Goal: Use online tool/utility: Utilize a website feature to perform a specific function

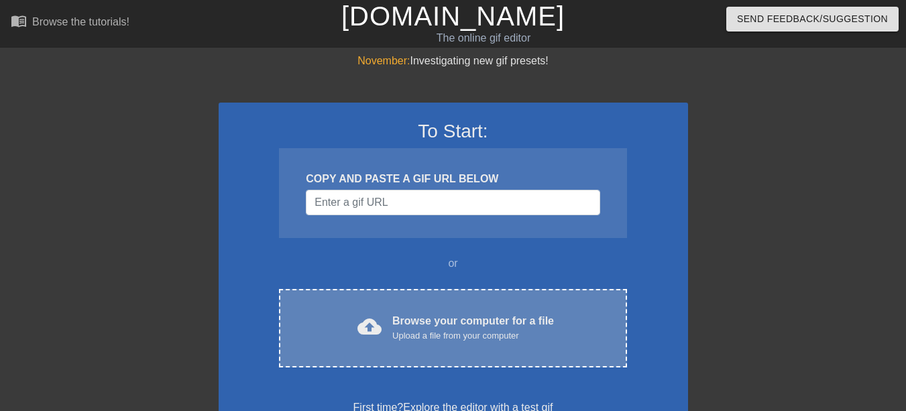
click at [429, 327] on div "Browse your computer for a file Upload a file from your computer" at bounding box center [473, 328] width 162 height 30
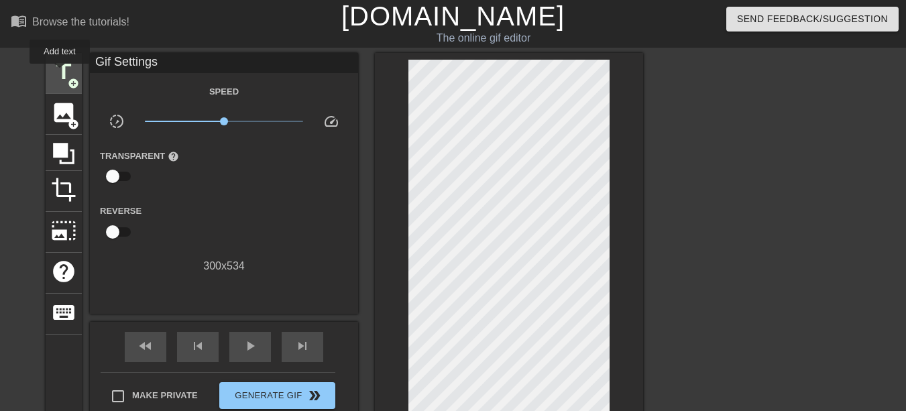
click at [60, 73] on span "title" at bounding box center [63, 71] width 25 height 25
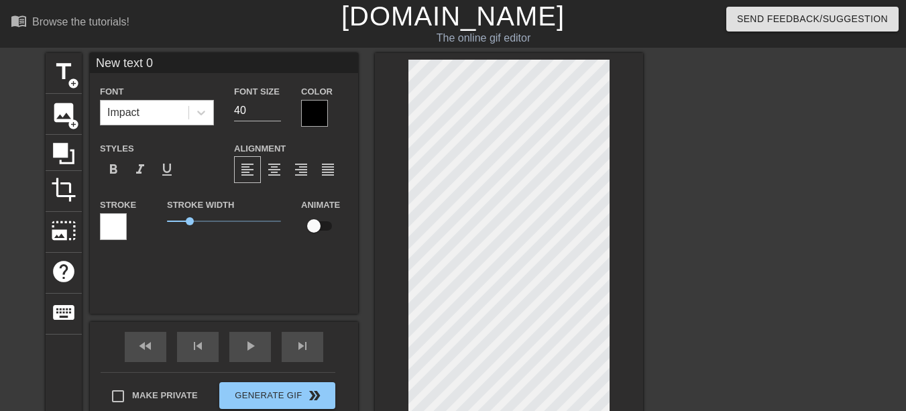
click at [161, 114] on div "Impact" at bounding box center [145, 113] width 88 height 24
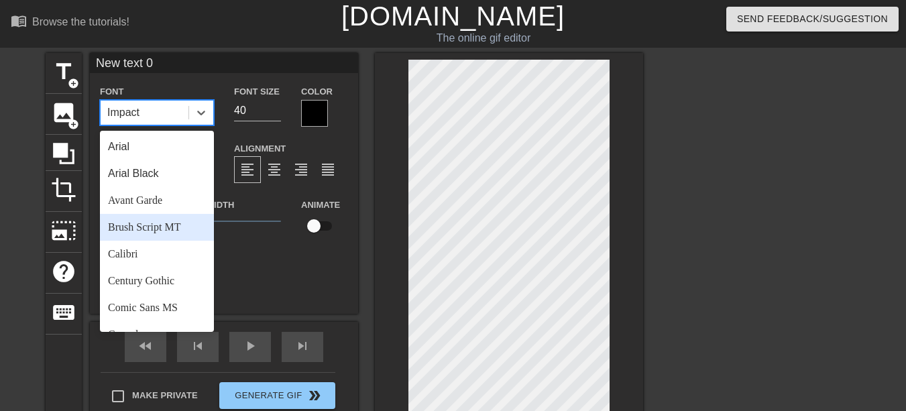
click at [150, 231] on div "Brush Script MT" at bounding box center [157, 227] width 114 height 27
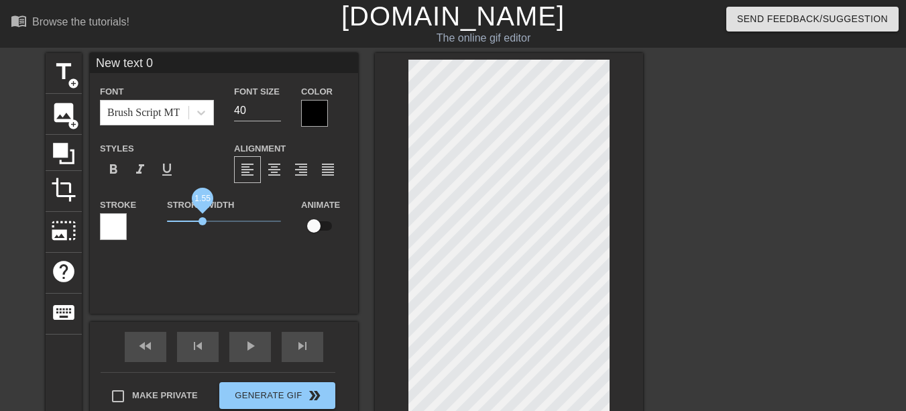
drag, startPoint x: 189, startPoint y: 222, endPoint x: 203, endPoint y: 229, distance: 15.0
click at [203, 229] on span "1.55" at bounding box center [224, 221] width 114 height 16
click at [268, 178] on div "format_align_center" at bounding box center [274, 169] width 27 height 27
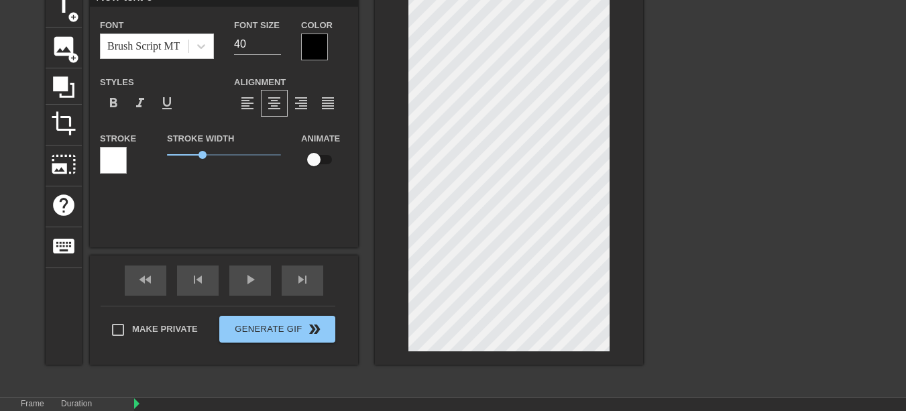
scroll to position [67, 0]
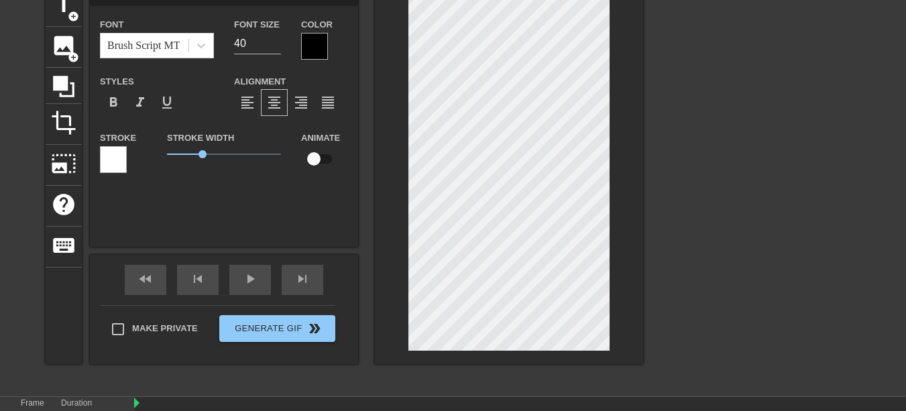
click at [173, 229] on div "New text 0 Font Brush Script MT Font Size 40 Color Styles format_bold format_it…" at bounding box center [224, 116] width 268 height 261
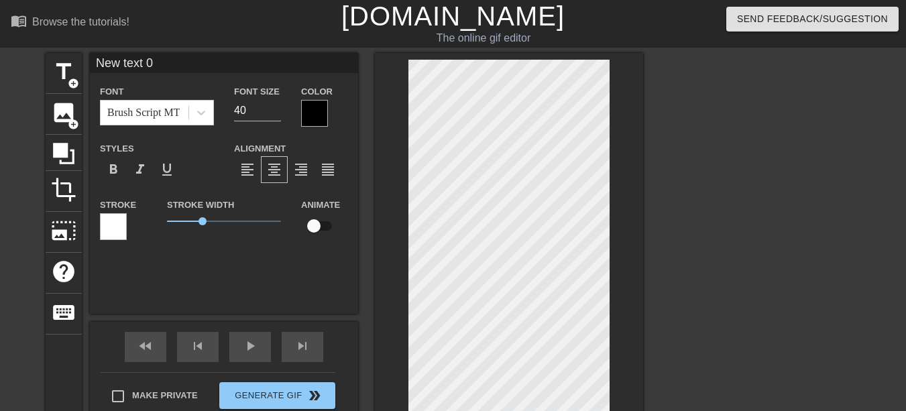
scroll to position [2, 4]
type input "E"
type textarea "E"
type input "Eu"
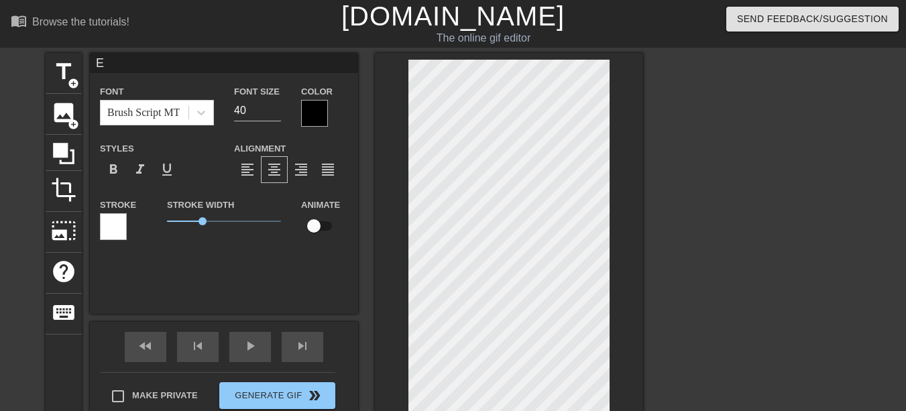
type textarea "Eu"
type input "Euj"
type textarea "Euj"
type input "Eu"
type textarea "Eu"
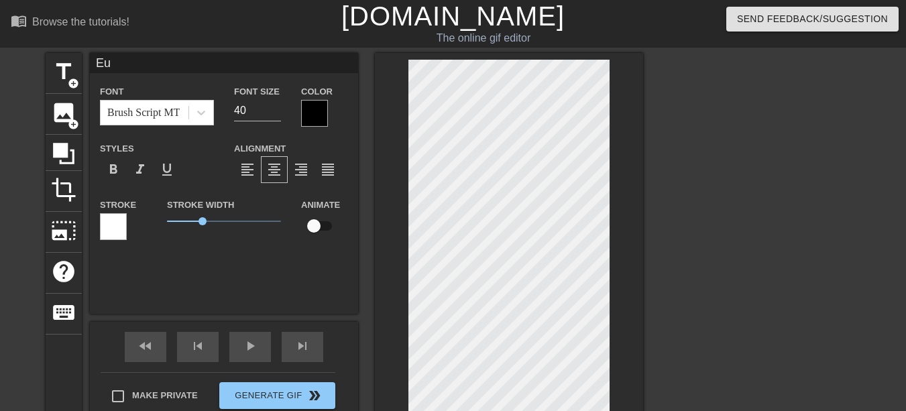
type input "E"
type textarea "E"
type input "У"
type textarea "У"
type input "Уг"
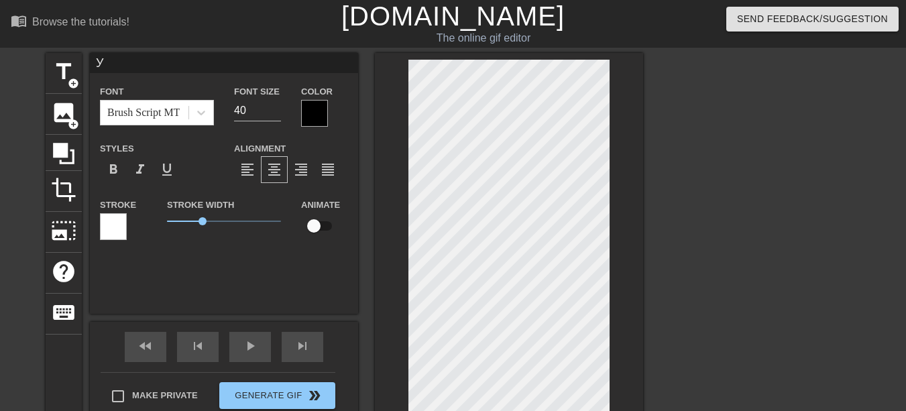
type textarea "Уг"
type input "Уго"
type textarea "Уго"
type input "Угол"
type textarea "Угол"
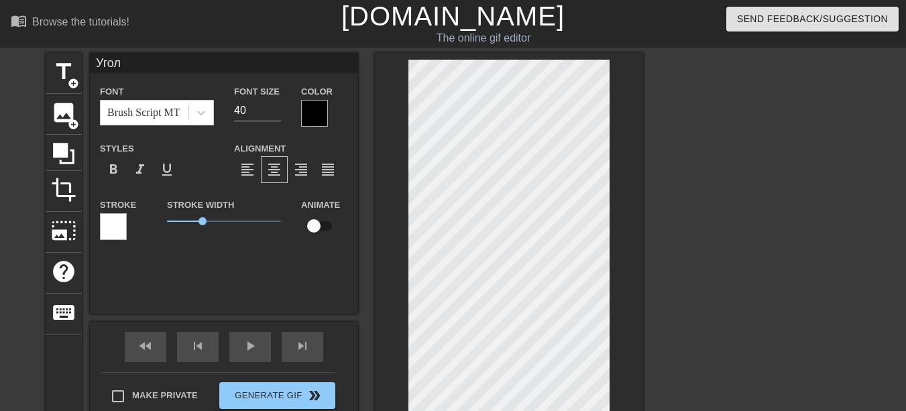
type input "Уголо"
type textarea "Уголо"
type input "Уголок"
type textarea "Уголок"
type input "Уголоку"
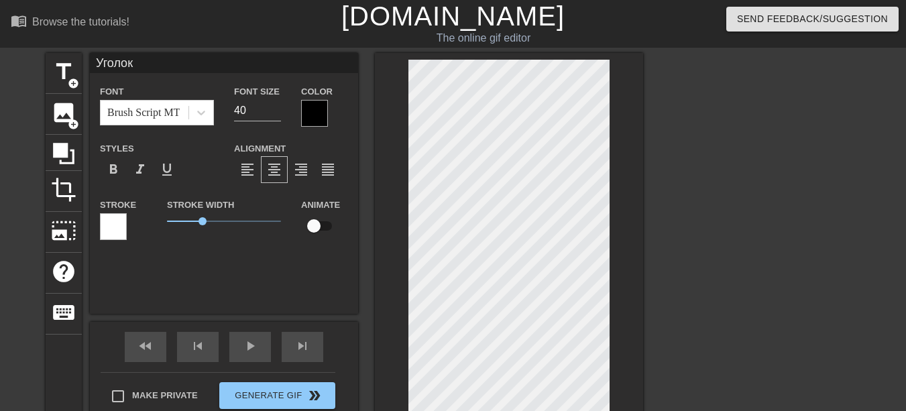
type textarea "Уголоку"
type input "Уголок"
type textarea "Уголок"
type input "Уголок"
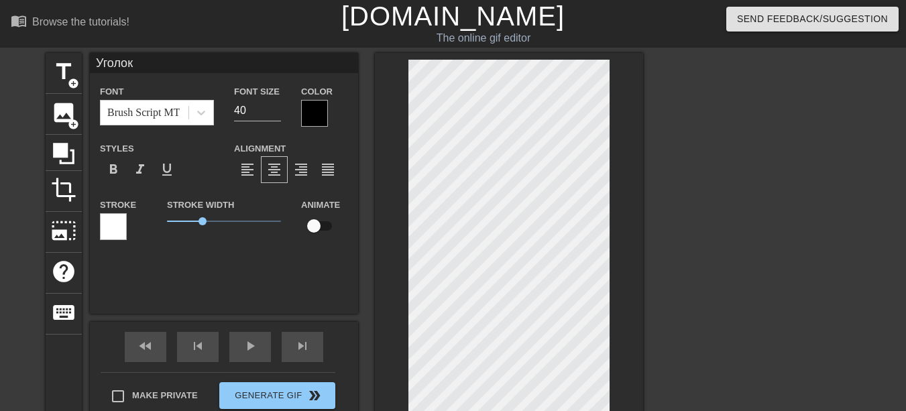
type textarea "Уголок"
type input "Уголок [PERSON_NAME]"
type textarea "Уголок [PERSON_NAME]"
type input "Уголок Ду"
type textarea "Уголок Ду"
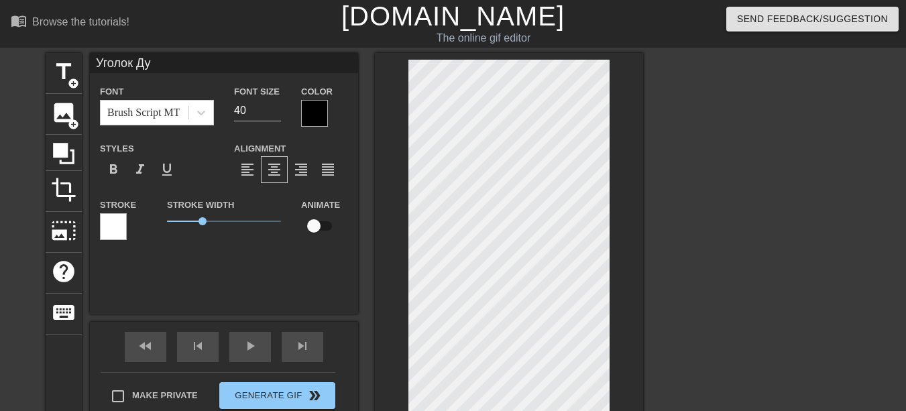
type input "Уголок Дуг"
type textarea "Уголок Дуг"
type input "Уголок Ду"
type textarea "Уголок Ду"
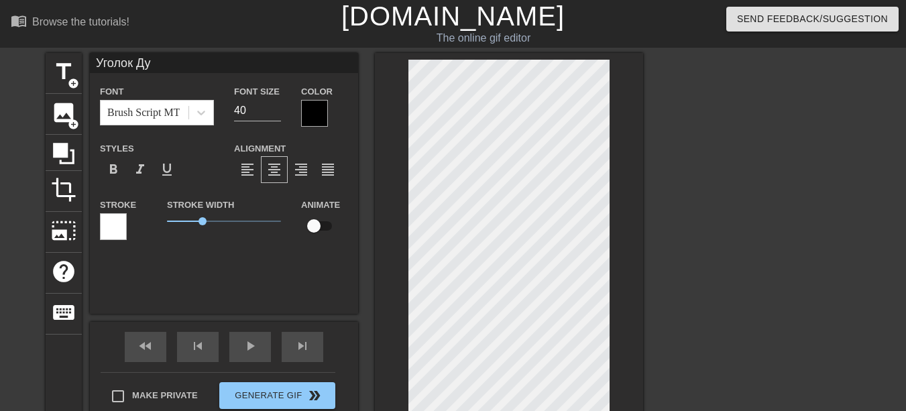
type input "Уголок Душ"
type textarea "Уголок Душ"
type input "Уголок Души"
type textarea "Уголок Души"
click at [215, 229] on div "Stroke Width 1.55" at bounding box center [224, 224] width 134 height 56
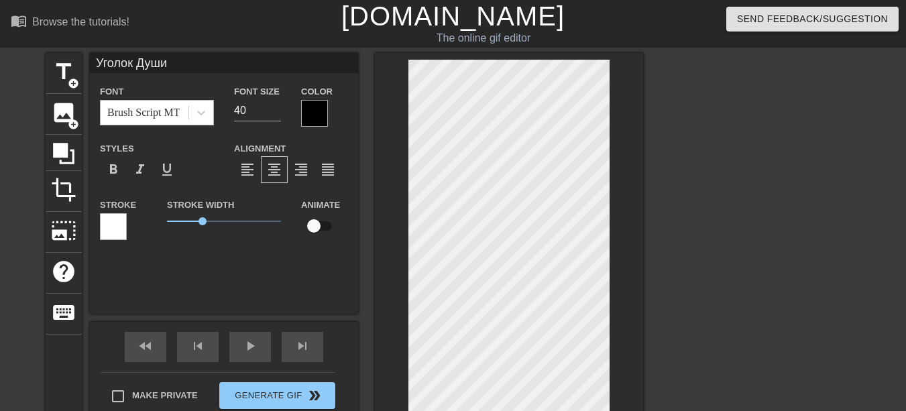
click at [178, 113] on div "Brush Script MT" at bounding box center [145, 113] width 88 height 24
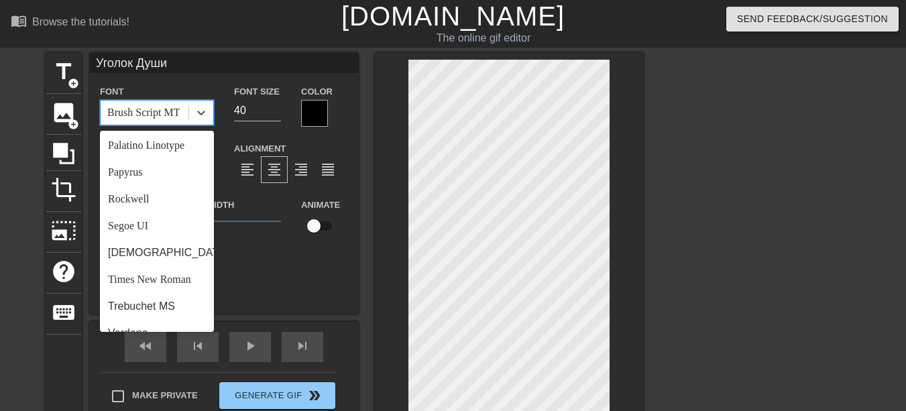
scroll to position [480, 0]
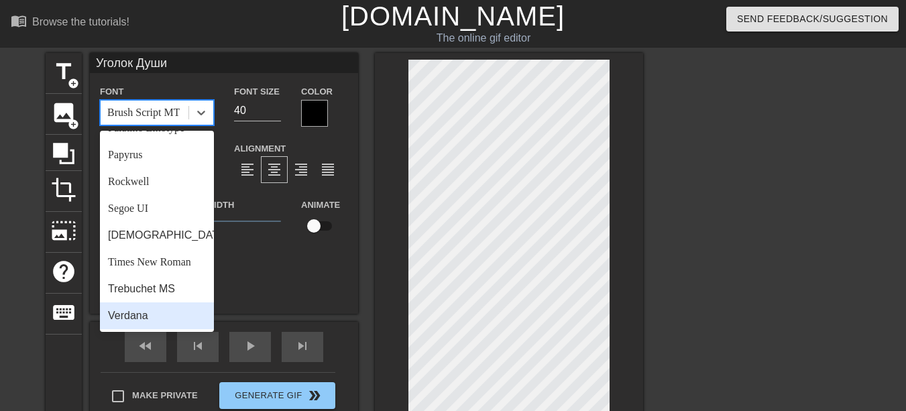
click at [137, 322] on div "Verdana" at bounding box center [157, 315] width 114 height 27
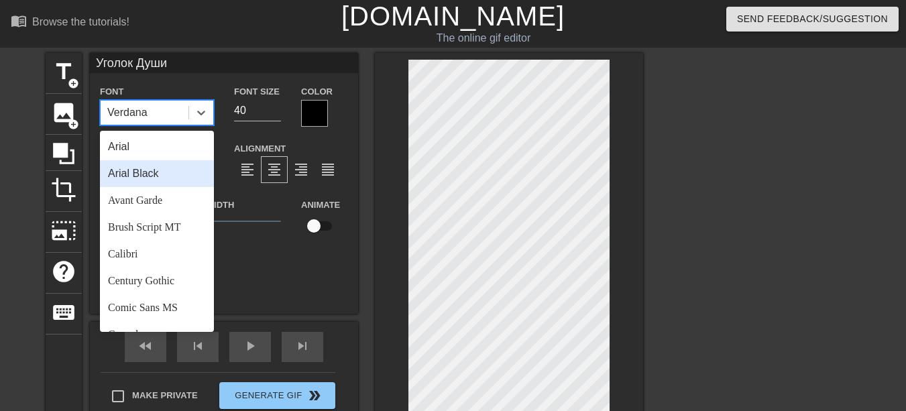
click at [141, 182] on div "Arial Black" at bounding box center [157, 173] width 114 height 27
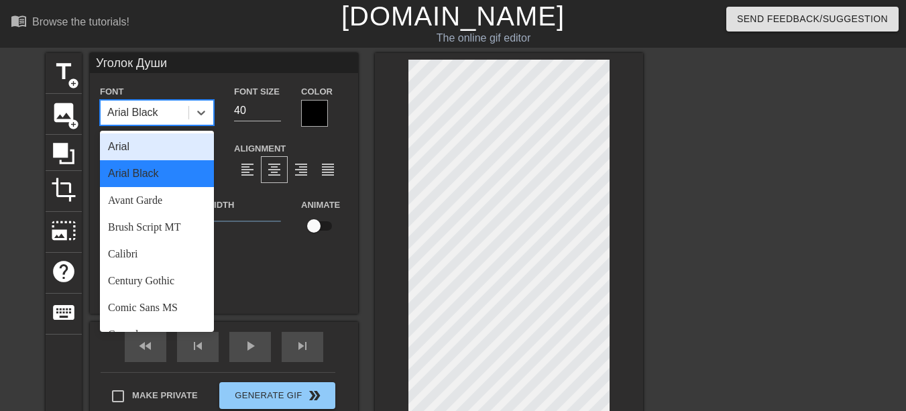
click at [148, 115] on div "Arial Black" at bounding box center [132, 113] width 51 height 16
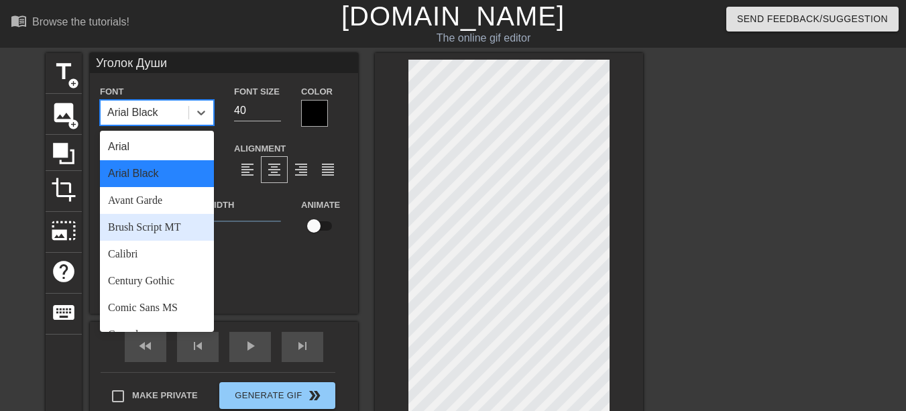
click at [131, 236] on div "Brush Script MT" at bounding box center [157, 227] width 114 height 27
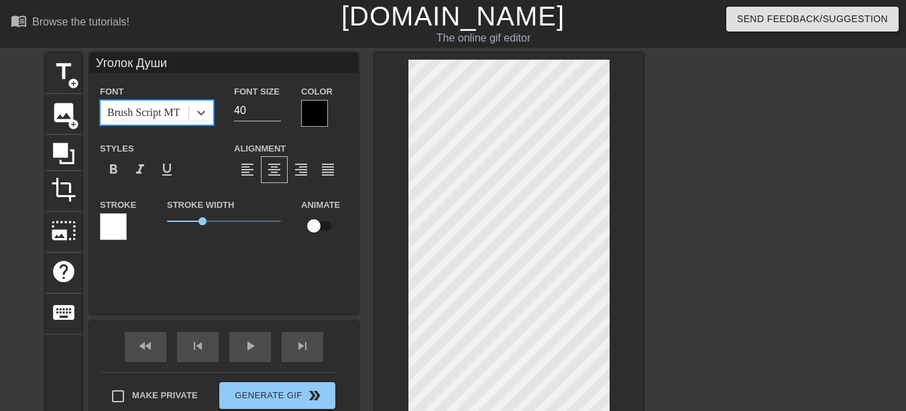
click at [141, 127] on div "Font option Brush Script MT, selected. 0 results available. Select is focused ,…" at bounding box center [224, 167] width 248 height 169
click at [141, 118] on div "Brush Script MT" at bounding box center [143, 113] width 72 height 16
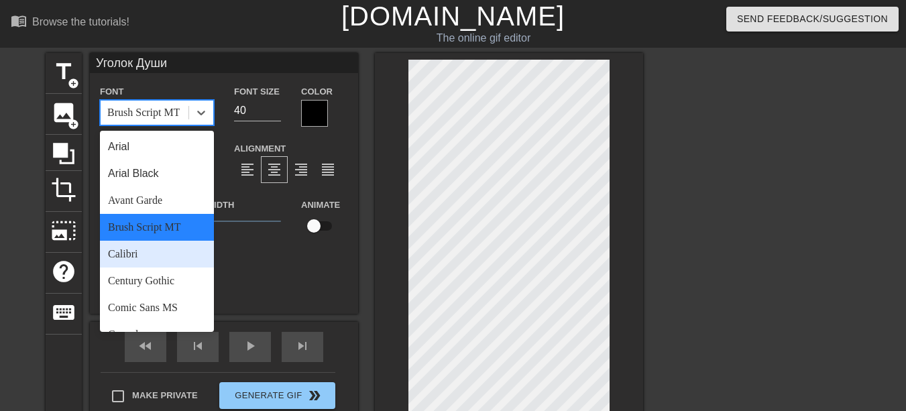
click at [129, 264] on div "Calibri" at bounding box center [157, 254] width 114 height 27
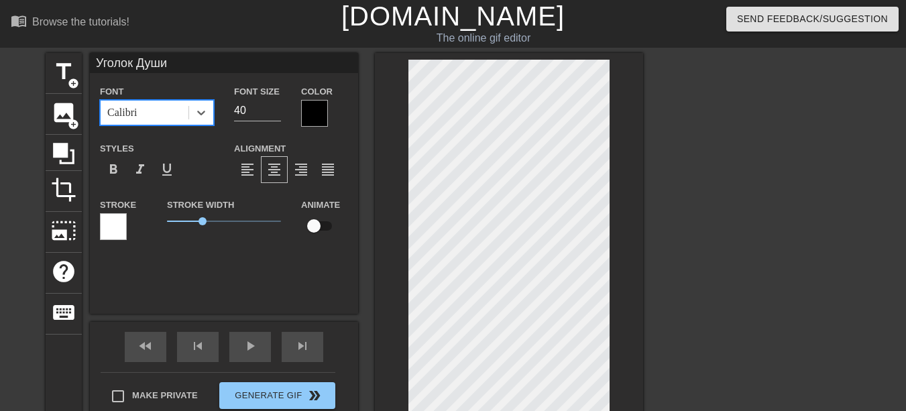
click at [170, 117] on div "Calibri" at bounding box center [145, 113] width 88 height 24
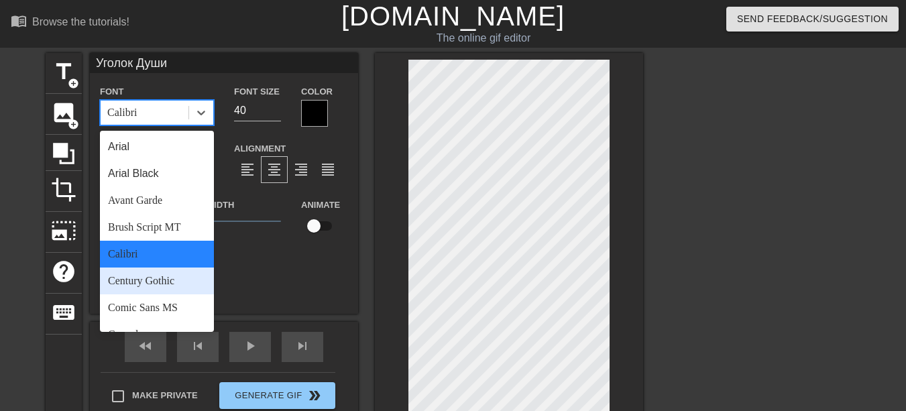
click at [144, 278] on div "Century Gothic" at bounding box center [157, 281] width 114 height 27
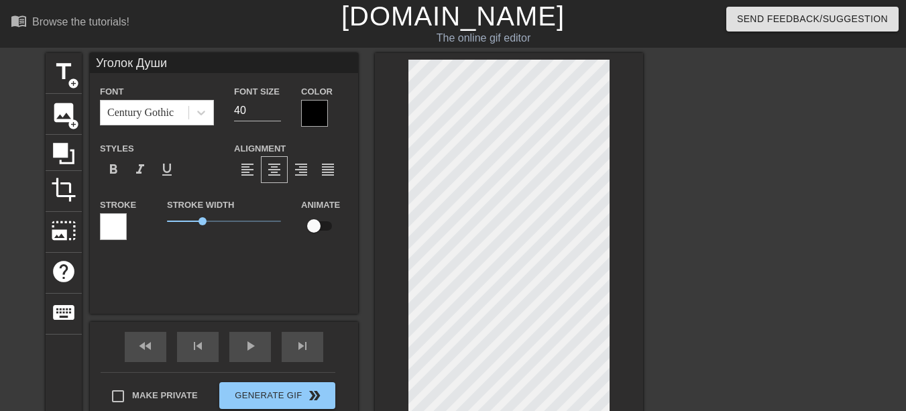
click at [163, 126] on div "Font Century Gothic" at bounding box center [157, 105] width 134 height 44
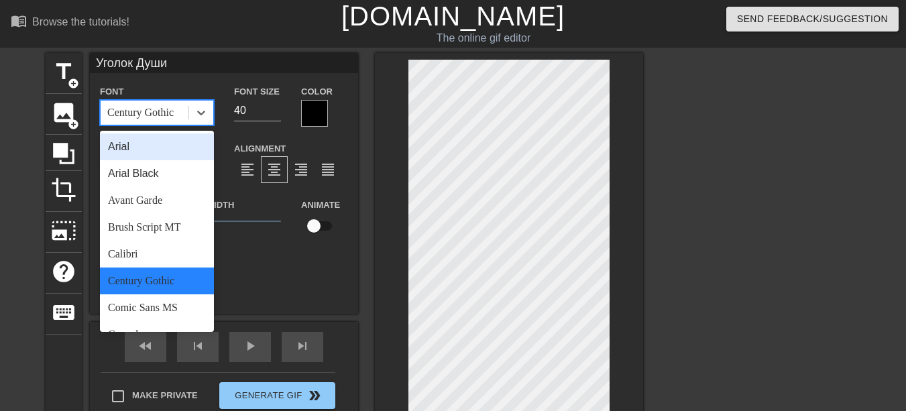
click at [163, 115] on div "Century Gothic" at bounding box center [140, 113] width 66 height 16
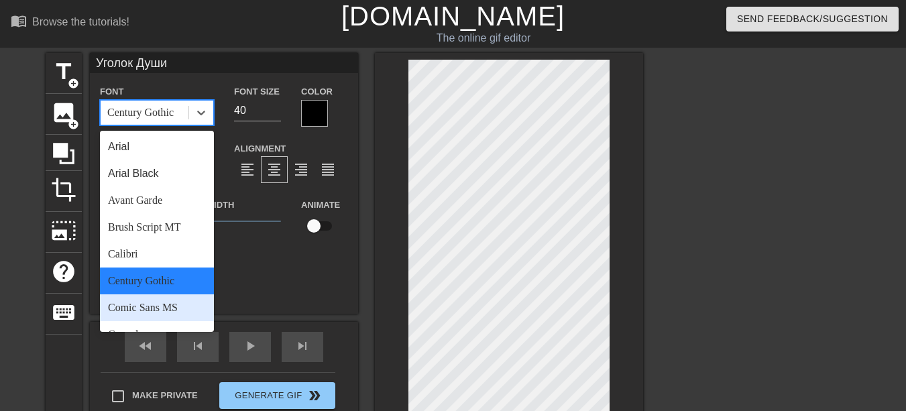
click at [129, 308] on div "Comic Sans MS" at bounding box center [157, 307] width 114 height 27
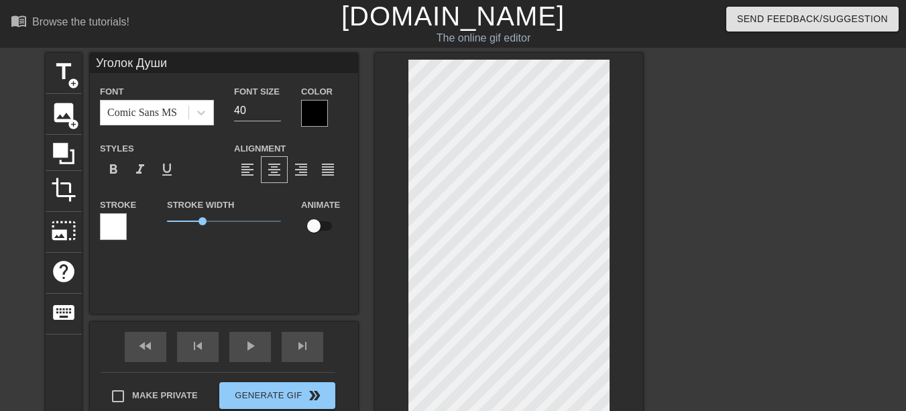
click at [158, 134] on div "Font Comic Sans MS Font Size 40 Color Styles format_bold format_italic format_u…" at bounding box center [224, 167] width 248 height 169
click at [166, 111] on div "Comic Sans MS" at bounding box center [142, 113] width 70 height 16
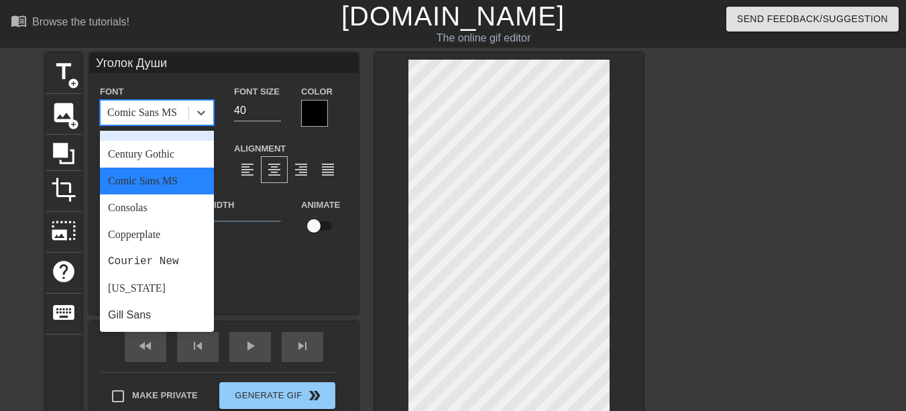
scroll to position [134, 0]
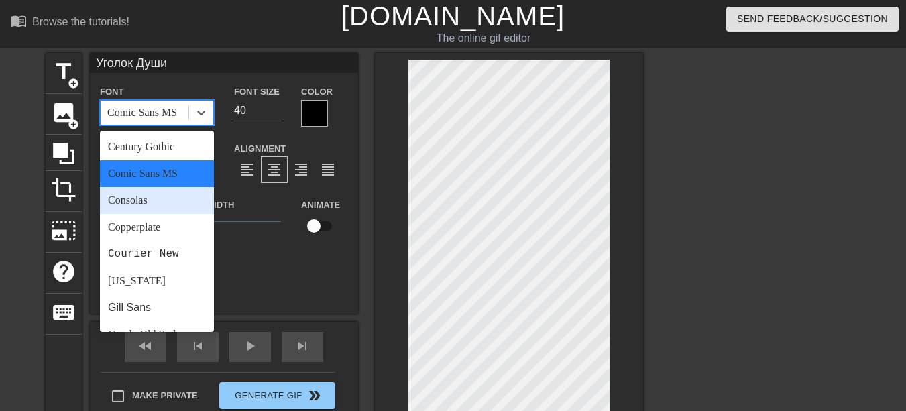
click at [147, 207] on div "Consolas" at bounding box center [157, 200] width 114 height 27
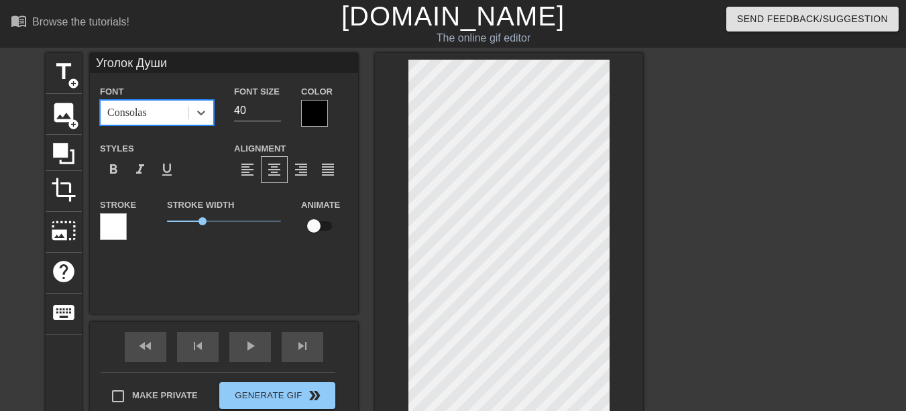
click at [147, 109] on div "Consolas" at bounding box center [127, 113] width 40 height 16
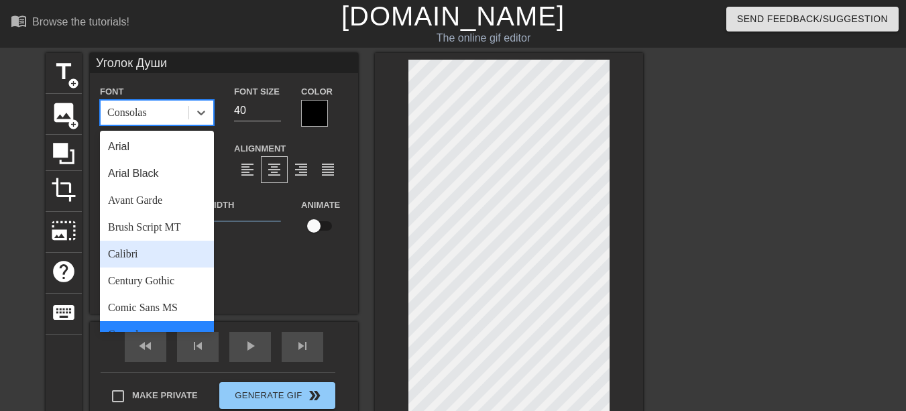
scroll to position [67, 0]
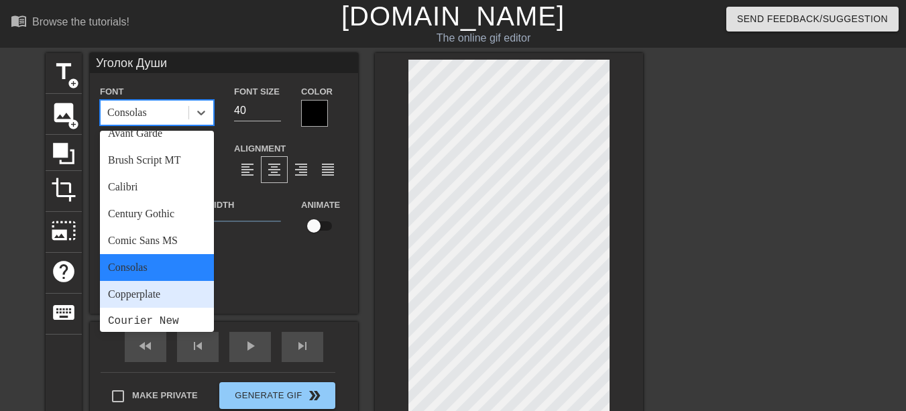
click at [131, 292] on div "Copperplate" at bounding box center [157, 294] width 114 height 27
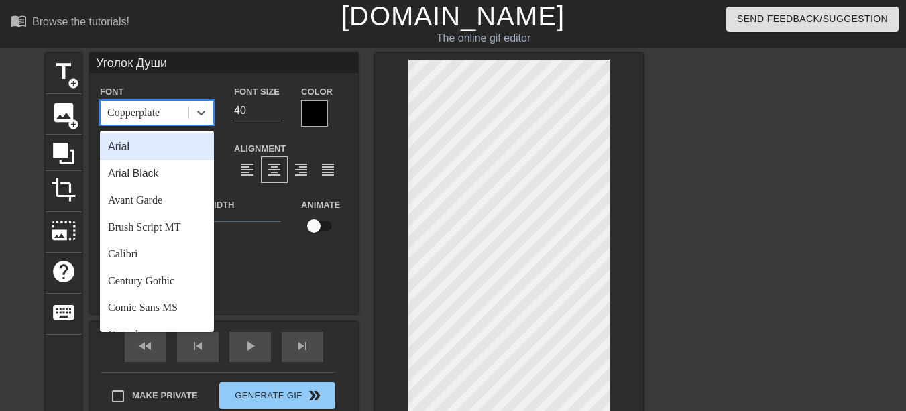
click at [160, 125] on div "Copperplate" at bounding box center [157, 112] width 114 height 25
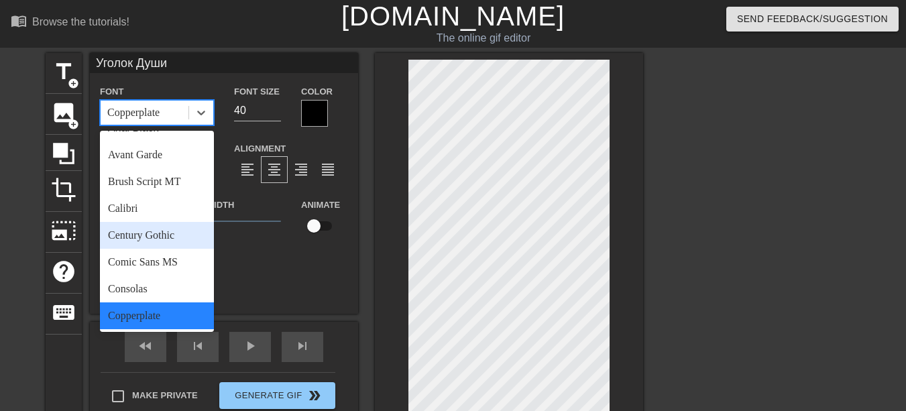
scroll to position [134, 0]
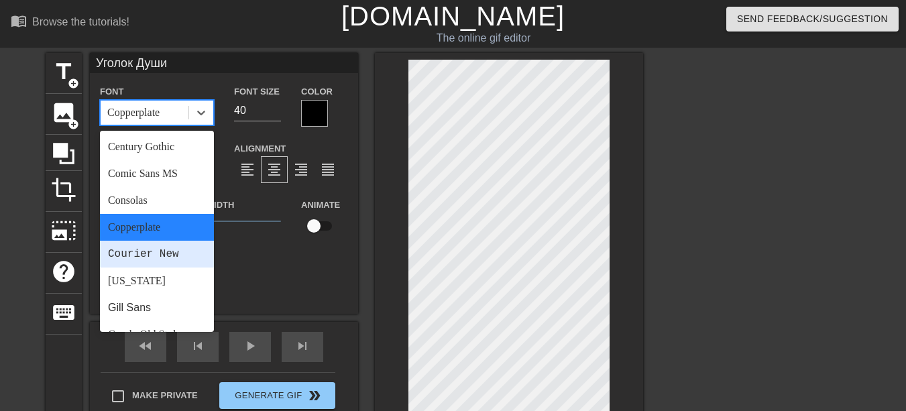
click at [157, 256] on div "Courier New" at bounding box center [157, 254] width 114 height 27
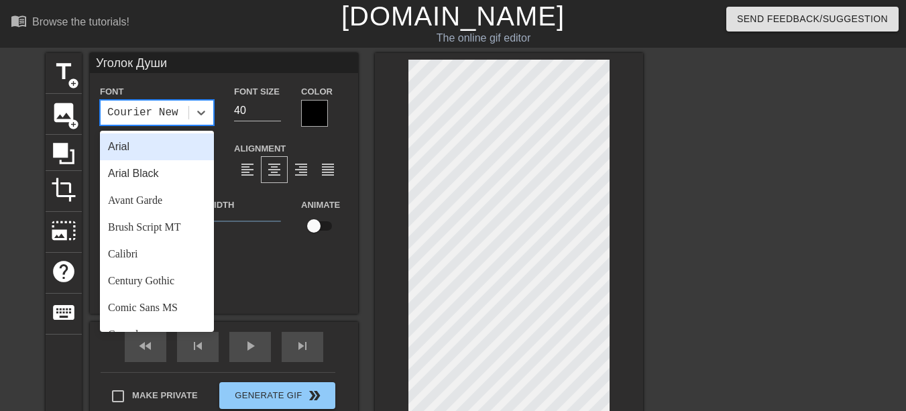
click at [180, 115] on div "Courier New" at bounding box center [145, 113] width 88 height 24
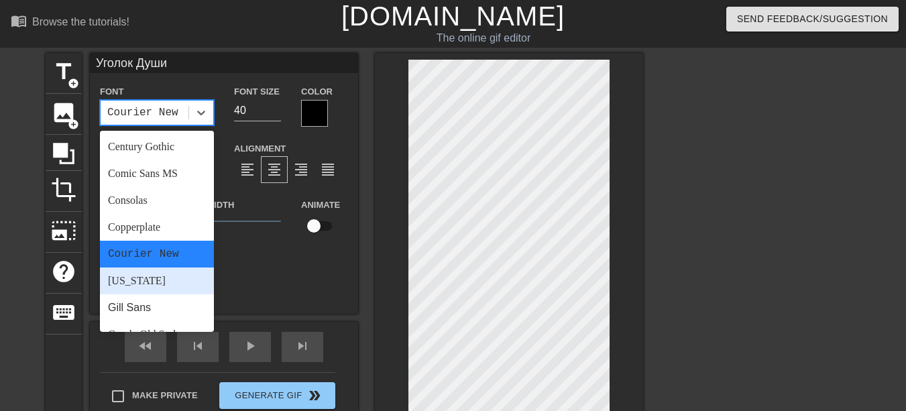
click at [135, 289] on div "[US_STATE]" at bounding box center [157, 281] width 114 height 27
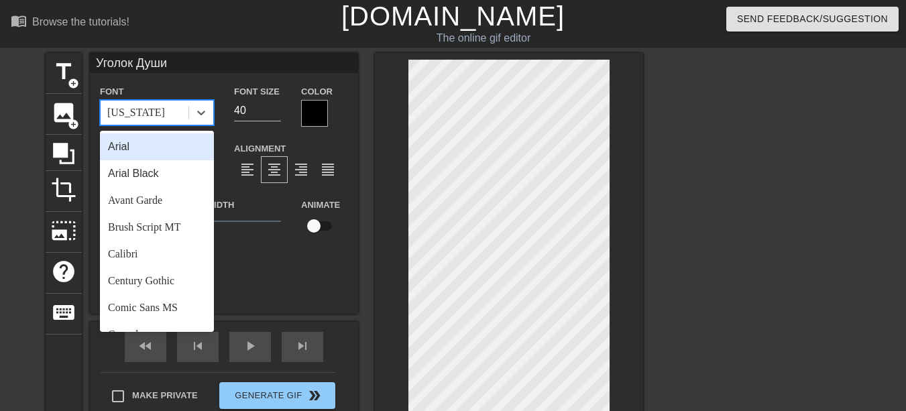
click at [162, 108] on div "[US_STATE]" at bounding box center [145, 113] width 88 height 24
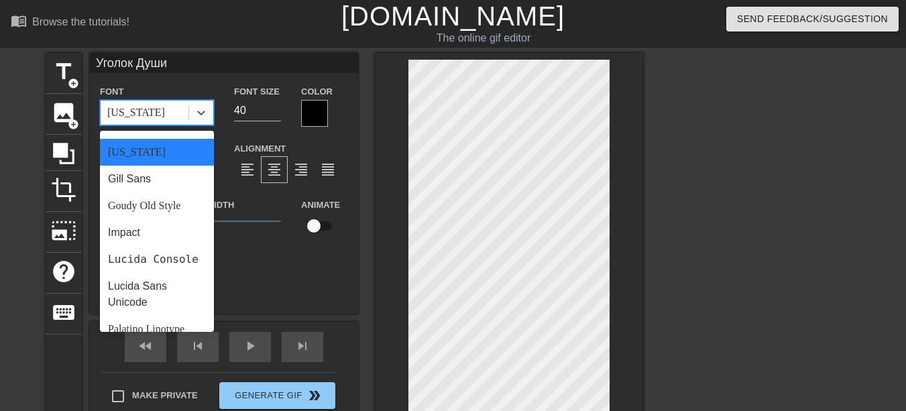
scroll to position [268, 0]
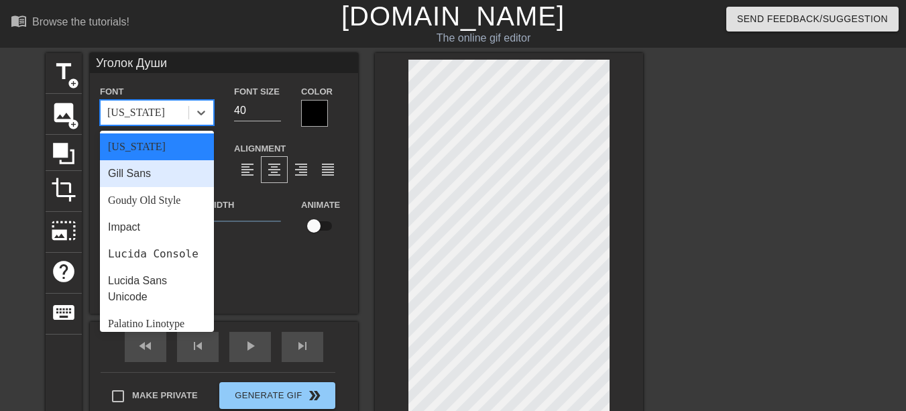
click at [162, 171] on div "Gill Sans" at bounding box center [157, 173] width 114 height 27
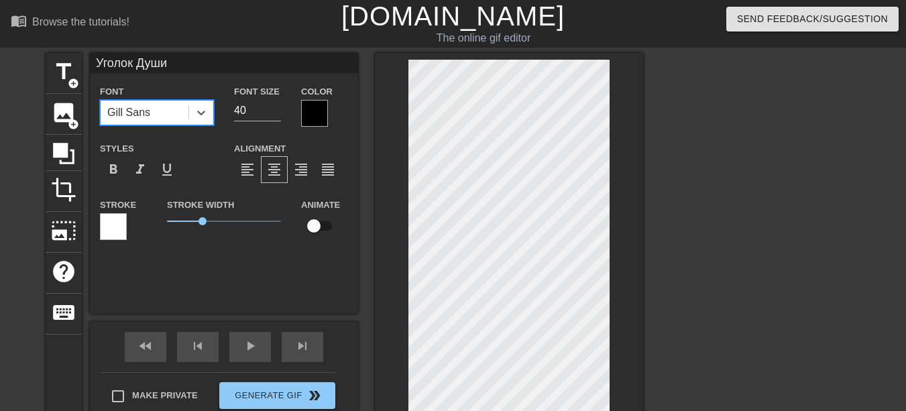
click at [182, 105] on div "Gill Sans" at bounding box center [145, 113] width 88 height 24
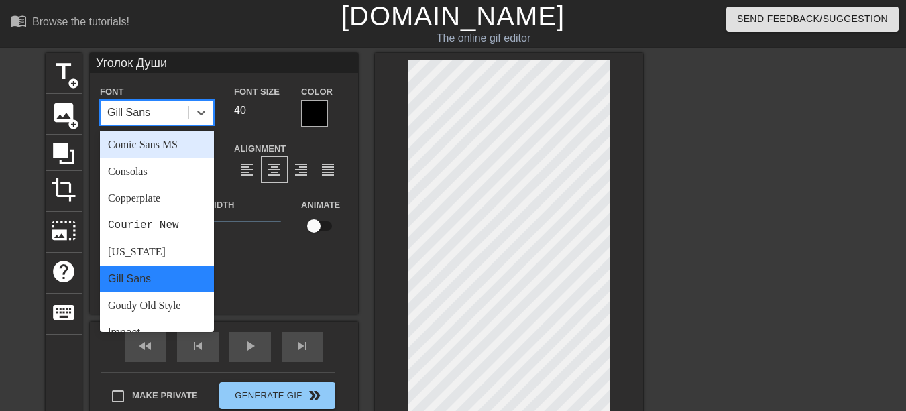
scroll to position [201, 0]
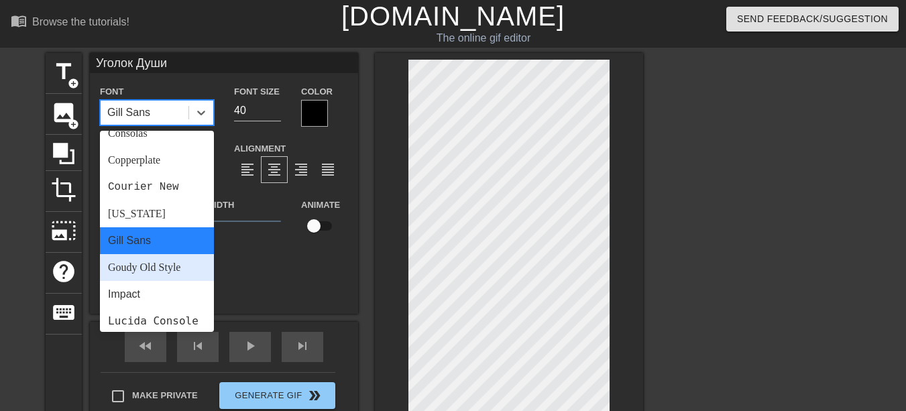
click at [156, 270] on div "Goudy Old Style" at bounding box center [157, 267] width 114 height 27
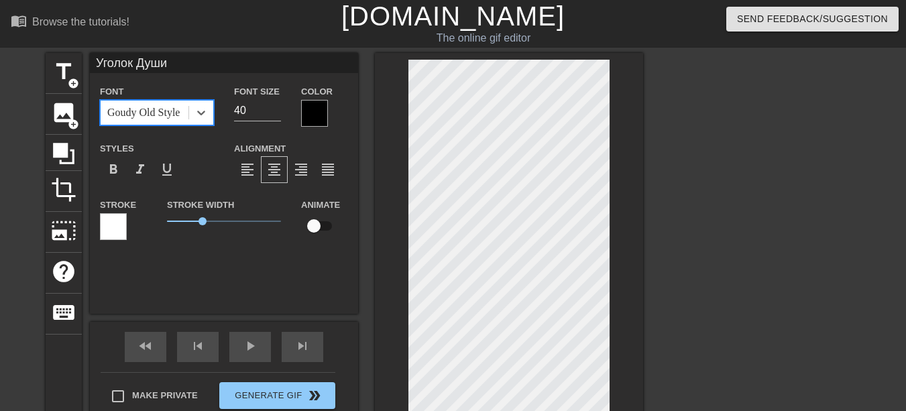
click at [162, 109] on div "Goudy Old Style" at bounding box center [143, 113] width 72 height 16
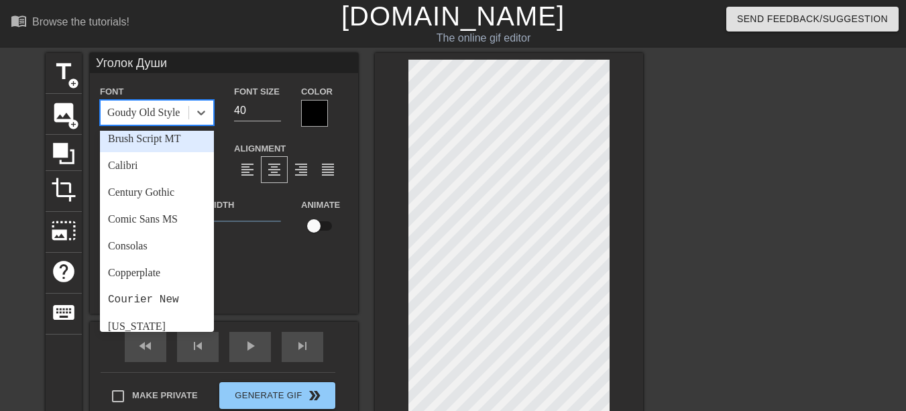
scroll to position [335, 0]
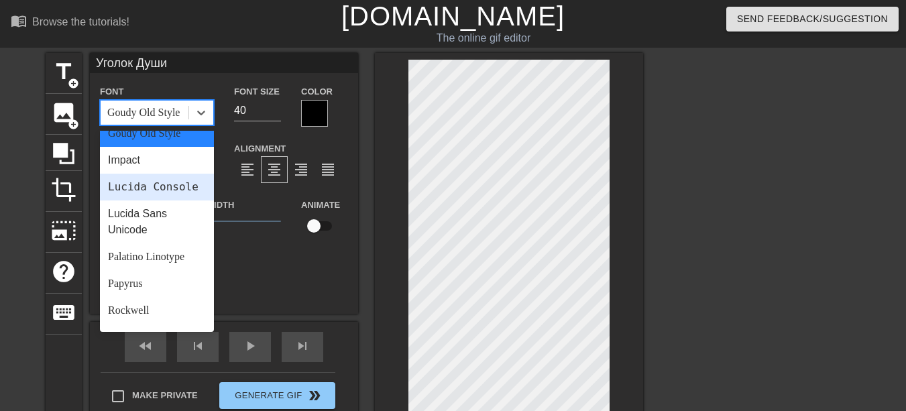
click at [148, 200] on div "Lucida Console" at bounding box center [157, 187] width 114 height 27
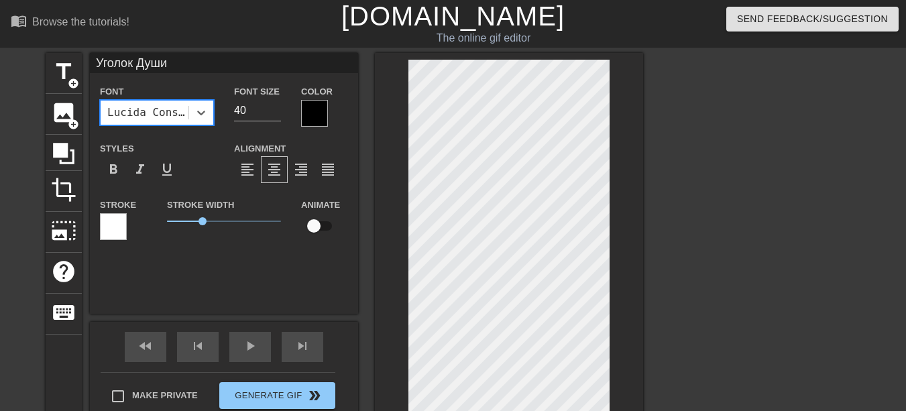
click at [158, 125] on div "Lucida Console" at bounding box center [157, 112] width 114 height 25
